Goal: Task Accomplishment & Management: Manage account settings

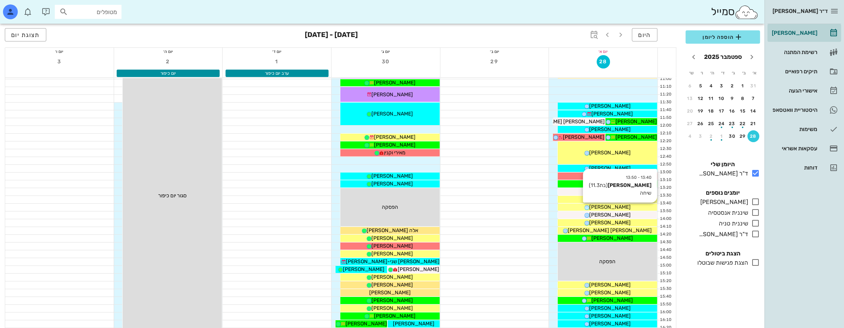
scroll to position [173, 0]
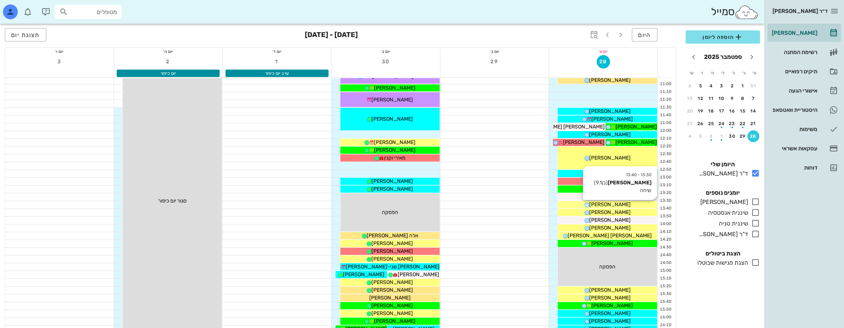
click at [622, 203] on span "[PERSON_NAME]" at bounding box center [609, 204] width 41 height 6
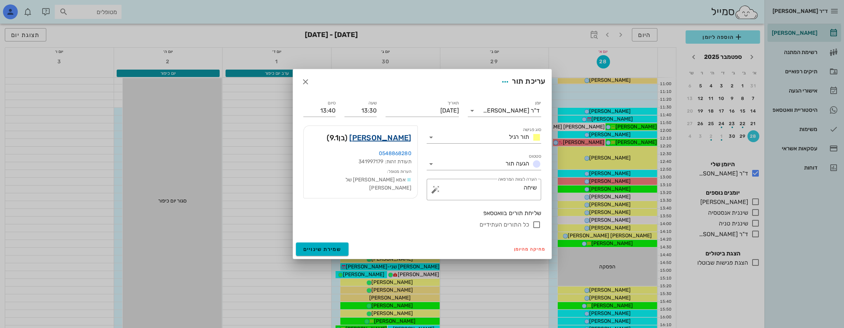
click at [397, 138] on link "[PERSON_NAME]" at bounding box center [380, 138] width 62 height 12
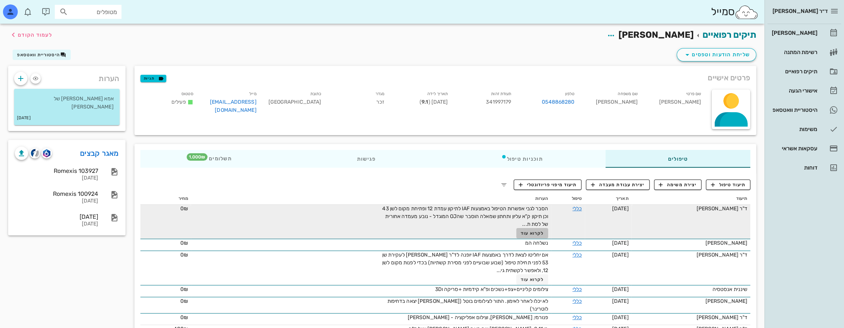
click at [520, 232] on span "לקרוא עוד" at bounding box center [531, 233] width 23 height 5
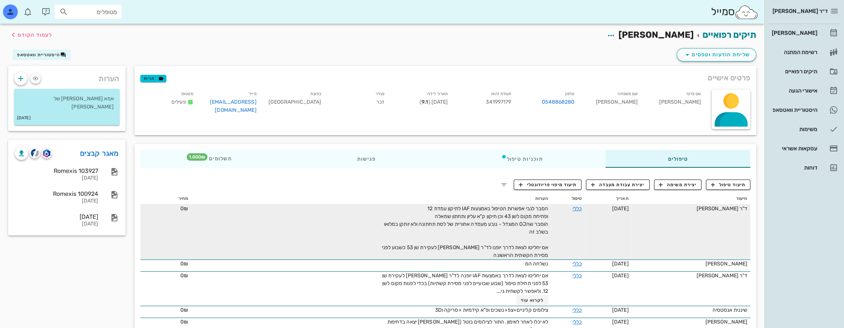
click at [497, 254] on div "הסבר לגבי אפשרות הטיפול באמצעות IAF לתיקון עמדת 12 ופתיחת מקום לשן 43 וכן תיקון…" at bounding box center [464, 232] width 167 height 54
click at [575, 208] on link "כללי" at bounding box center [576, 208] width 9 height 6
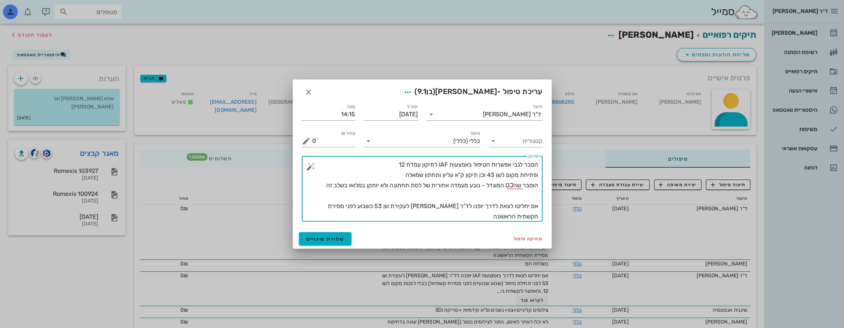
click at [512, 214] on textarea "הסבר לגבי אפשרות הטיפול באמצעות IAF לתיקון עמדת 12 ופתיחת מקום לשן 43 וכן תיקון…" at bounding box center [425, 191] width 226 height 62
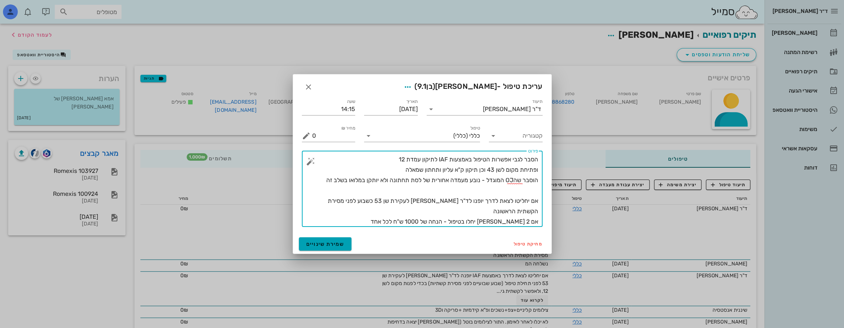
type textarea "הסבר לגבי אפשרות הטיפול באמצעות IAF לתיקון עמדת 12 ופתיחת מקום לשן 43 וכן תיקון…"
click at [320, 242] on span "שמירת שינויים" at bounding box center [325, 244] width 38 height 6
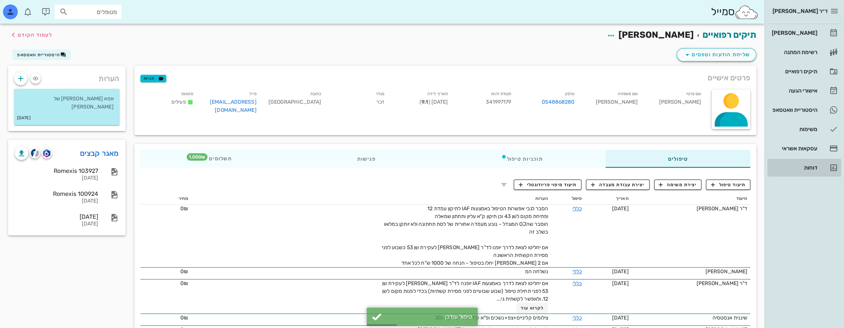
click at [811, 166] on div "דוחות" at bounding box center [793, 168] width 47 height 6
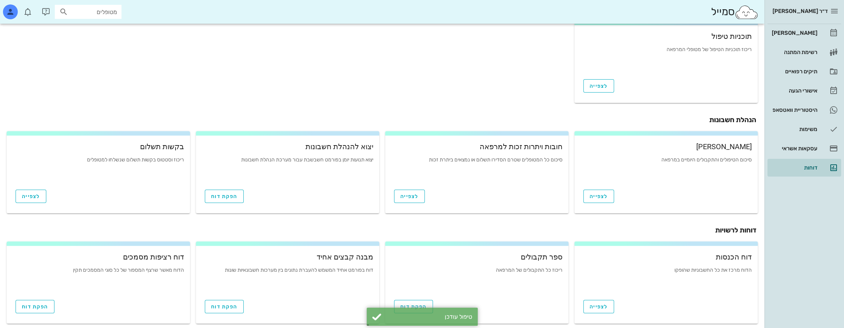
scroll to position [219, 0]
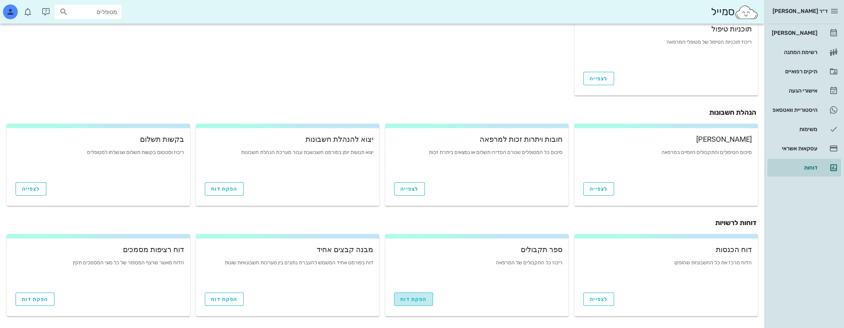
click at [413, 302] on span "הפקת דוח" at bounding box center [413, 299] width 26 height 6
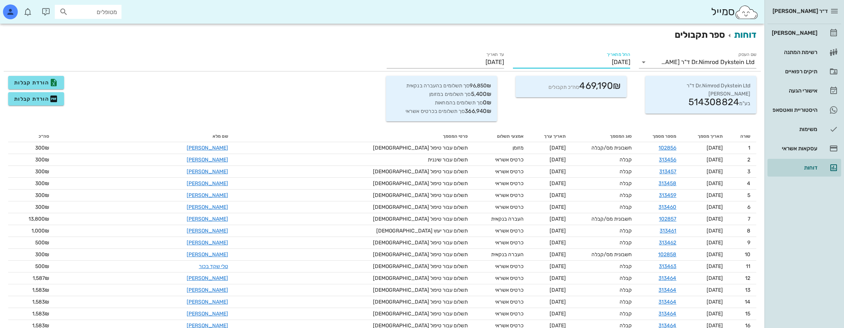
click at [600, 59] on input "[DATE]" at bounding box center [571, 62] width 117 height 12
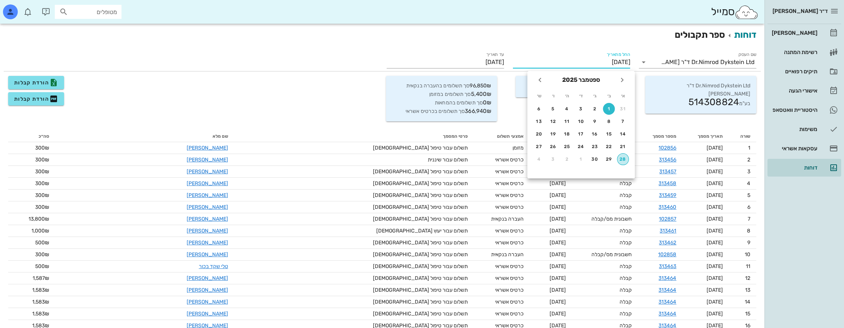
click at [626, 159] on div "28" at bounding box center [622, 159] width 11 height 5
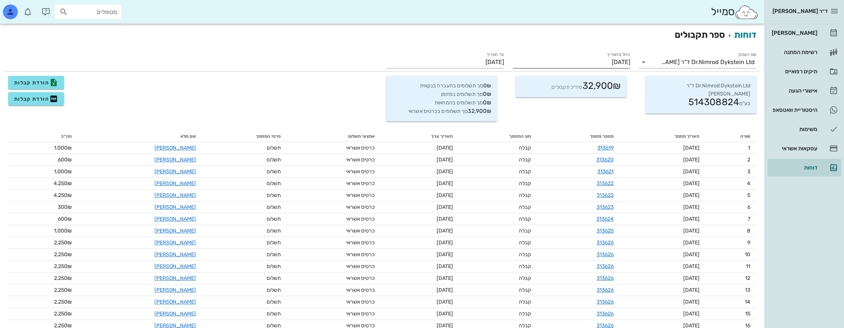
click at [624, 61] on input "[DATE]" at bounding box center [571, 62] width 117 height 12
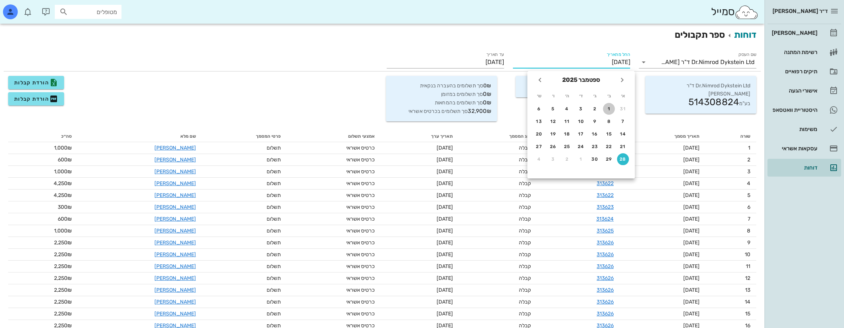
click at [607, 107] on div "1" at bounding box center [609, 108] width 12 height 5
type input "[DATE]"
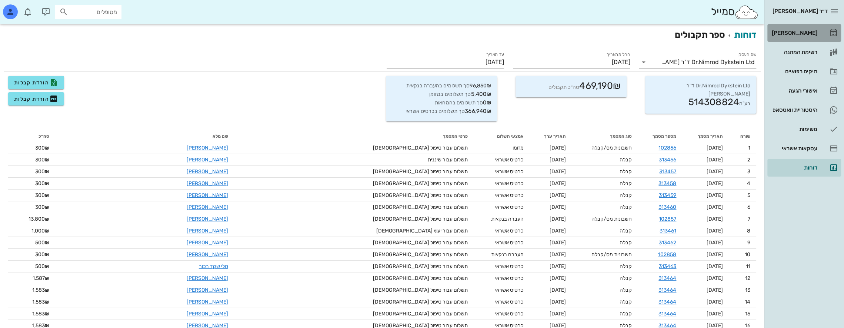
click at [806, 31] on div "[PERSON_NAME]" at bounding box center [793, 33] width 47 height 6
